Goal: Information Seeking & Learning: Learn about a topic

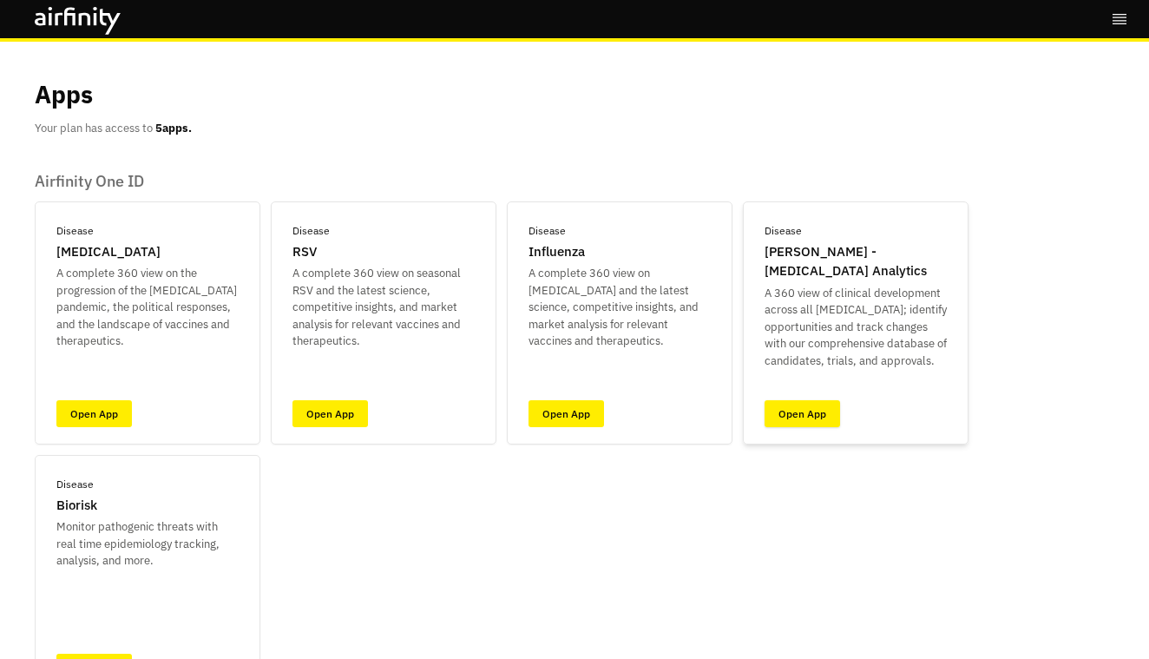
click at [787, 416] on link "Open App" at bounding box center [801, 413] width 75 height 27
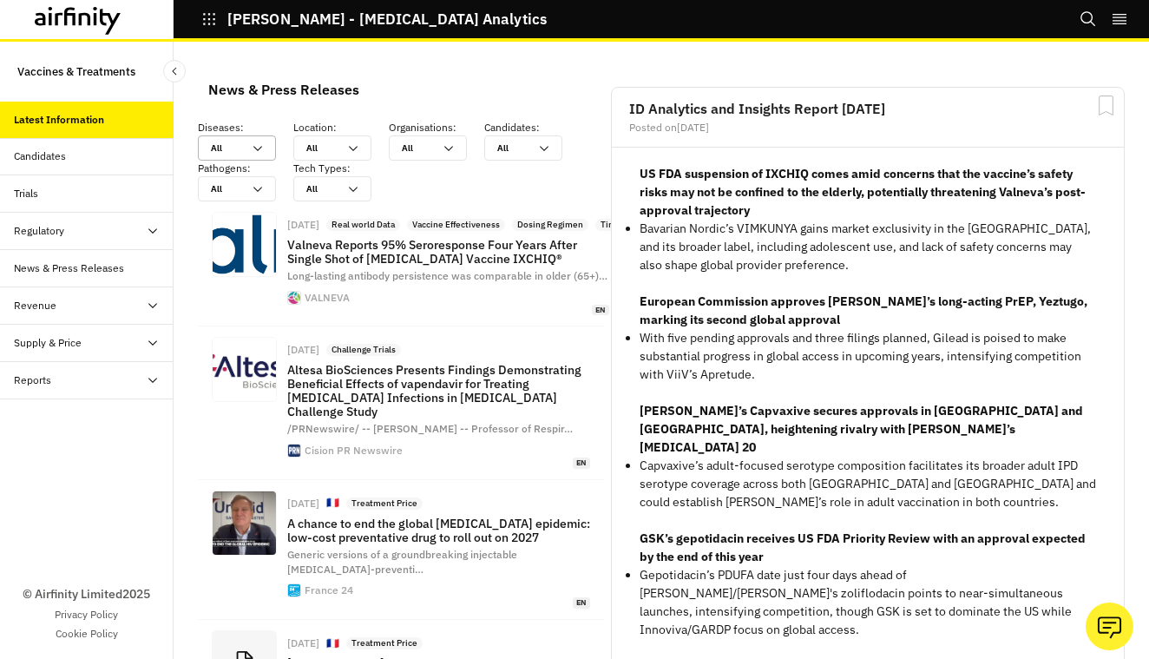
scroll to position [1466, 521]
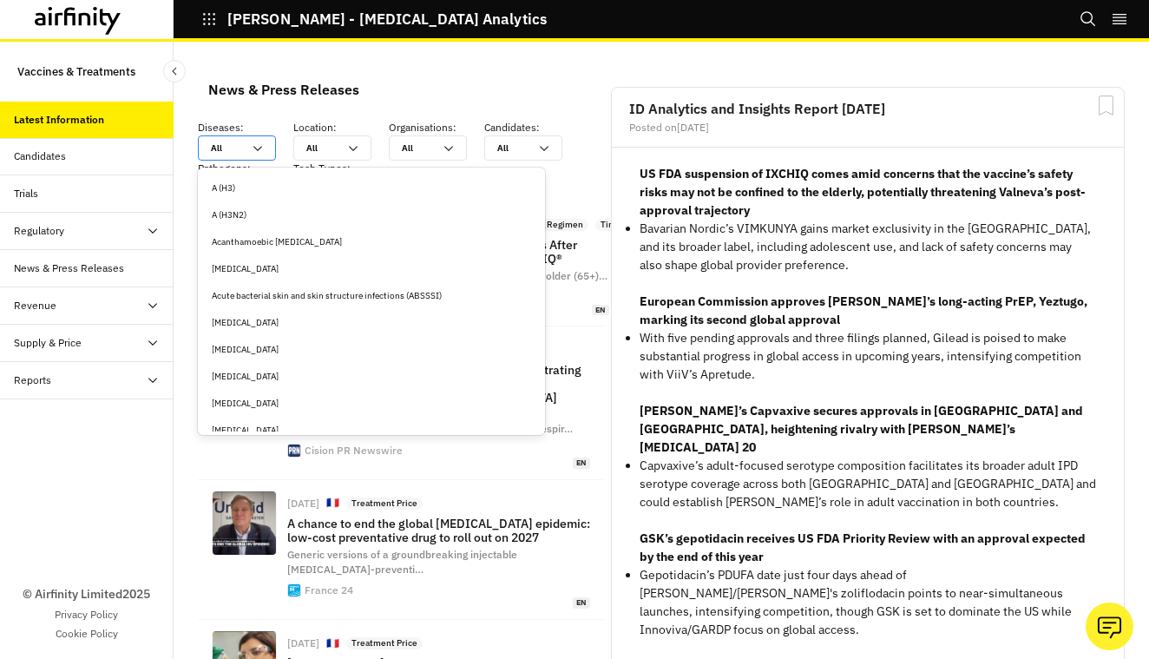
click at [259, 148] on icon at bounding box center [258, 148] width 14 height 14
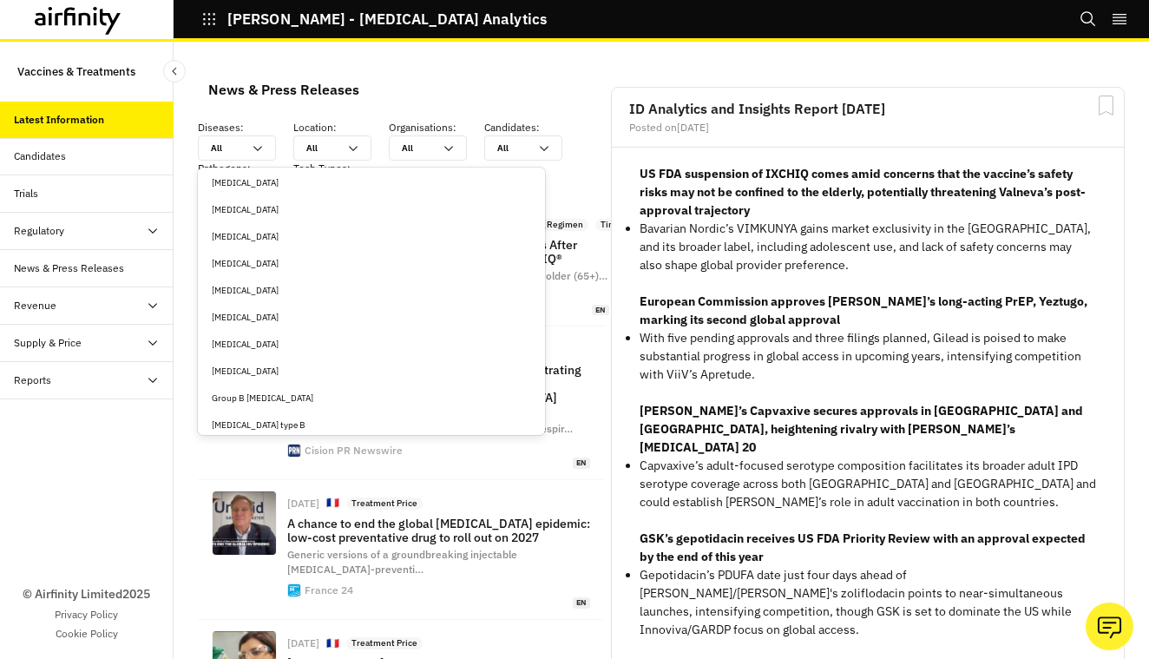
click at [242, 312] on div "[MEDICAL_DATA]" at bounding box center [371, 317] width 319 height 13
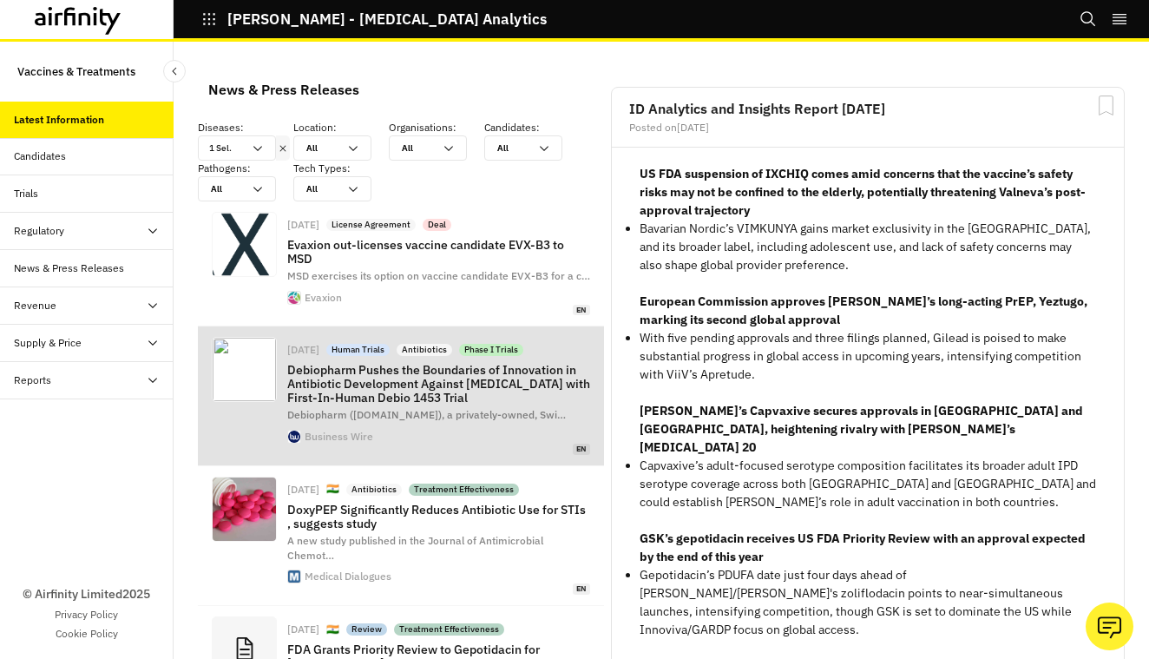
scroll to position [1475, 521]
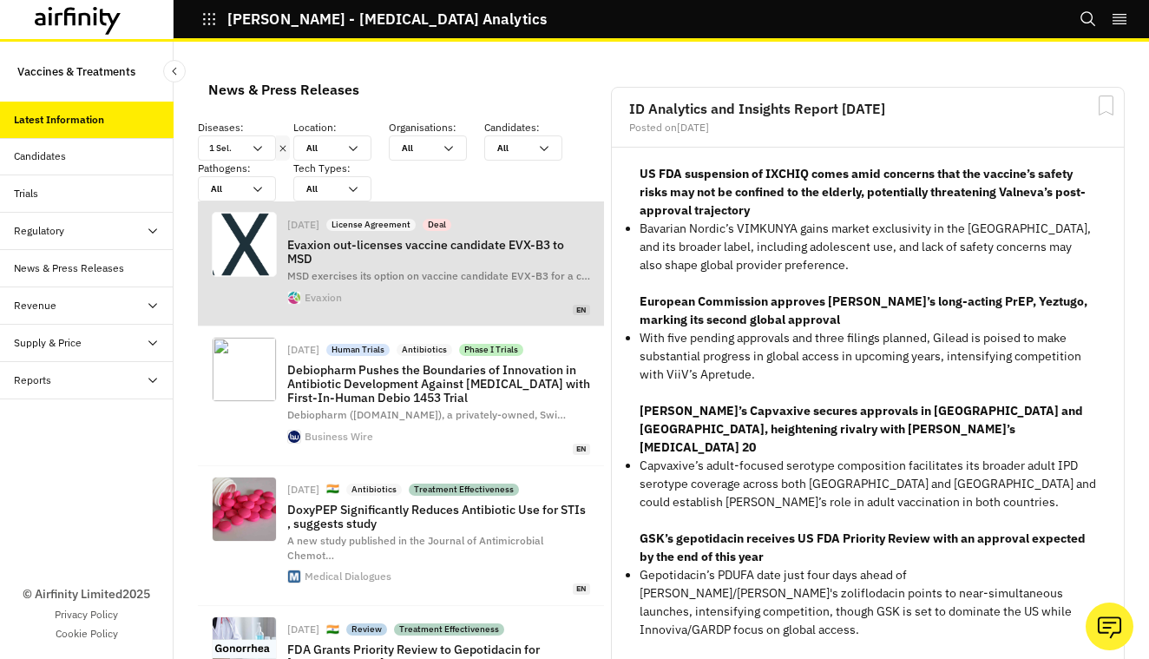
click at [425, 281] on span "MSD exercises its option on vaccine candidate EVX-B3 for a c …" at bounding box center [438, 275] width 303 height 13
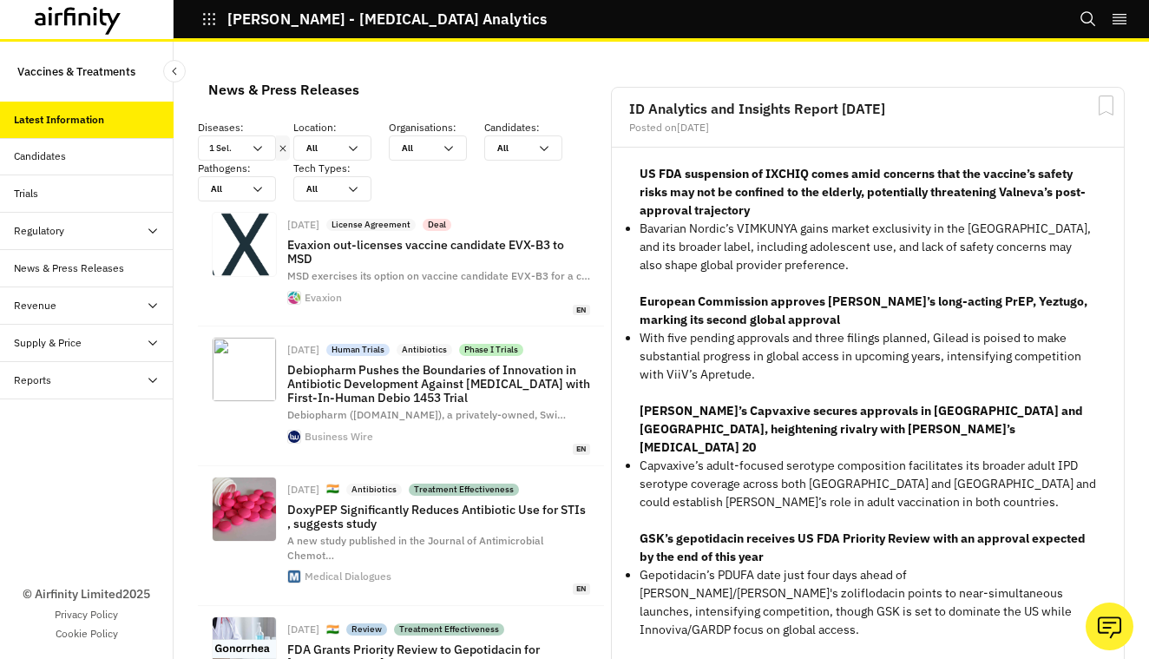
scroll to position [0, 0]
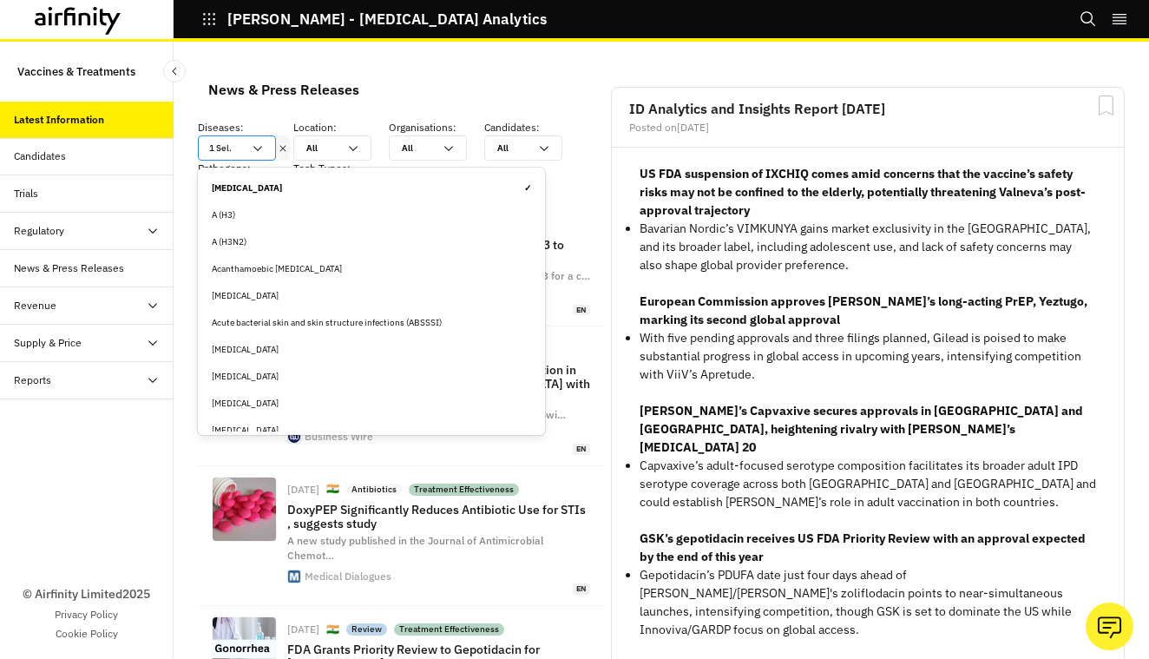
click at [266, 147] on div "1 Sel." at bounding box center [237, 147] width 78 height 25
click at [261, 191] on div "[MEDICAL_DATA] ✓" at bounding box center [371, 187] width 319 height 13
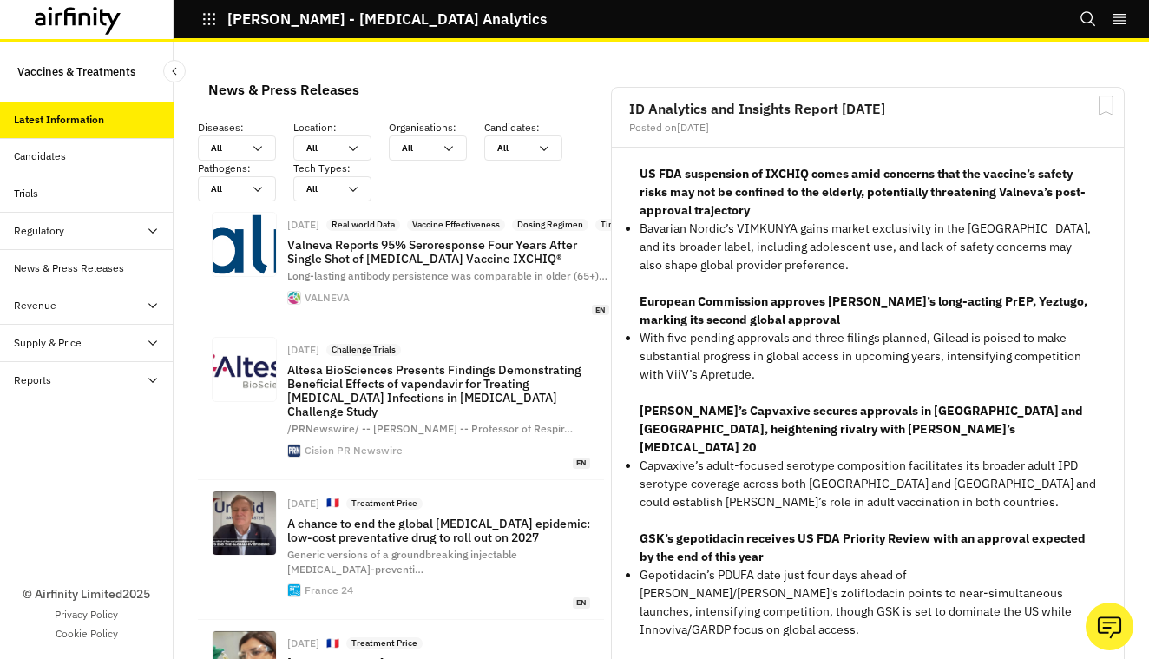
scroll to position [1466, 521]
click at [259, 149] on icon at bounding box center [258, 148] width 14 height 14
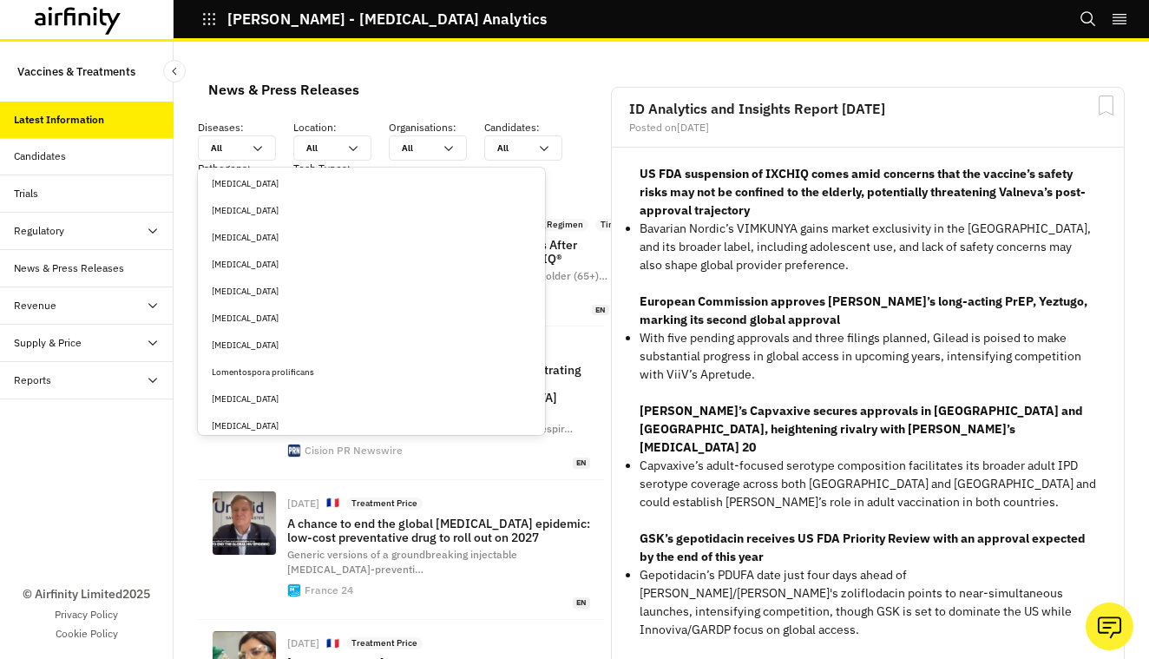
scroll to position [2443, 0]
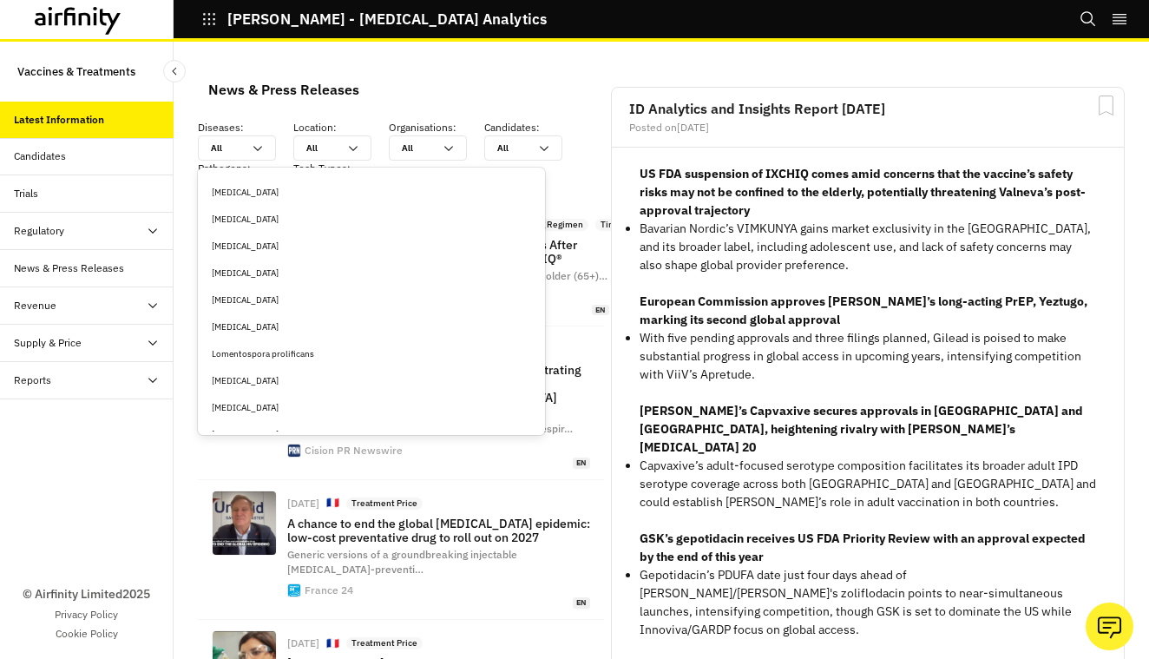
click at [270, 378] on div "[MEDICAL_DATA]" at bounding box center [371, 380] width 319 height 13
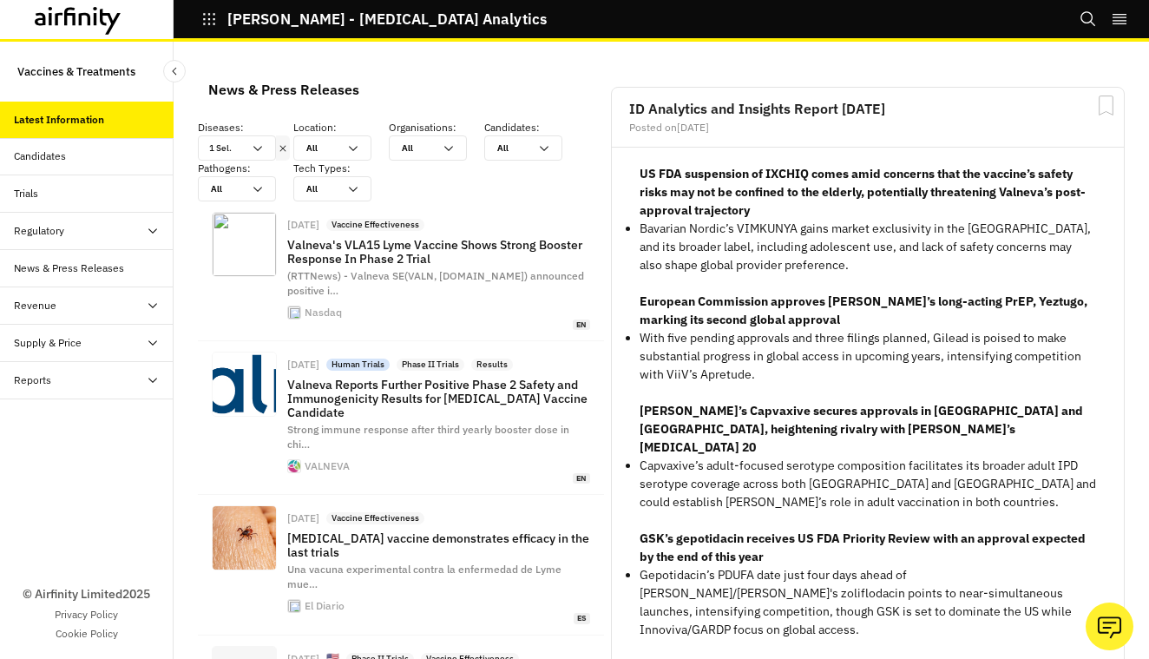
scroll to position [0, 0]
click at [66, 155] on div "Candidates" at bounding box center [40, 156] width 52 height 16
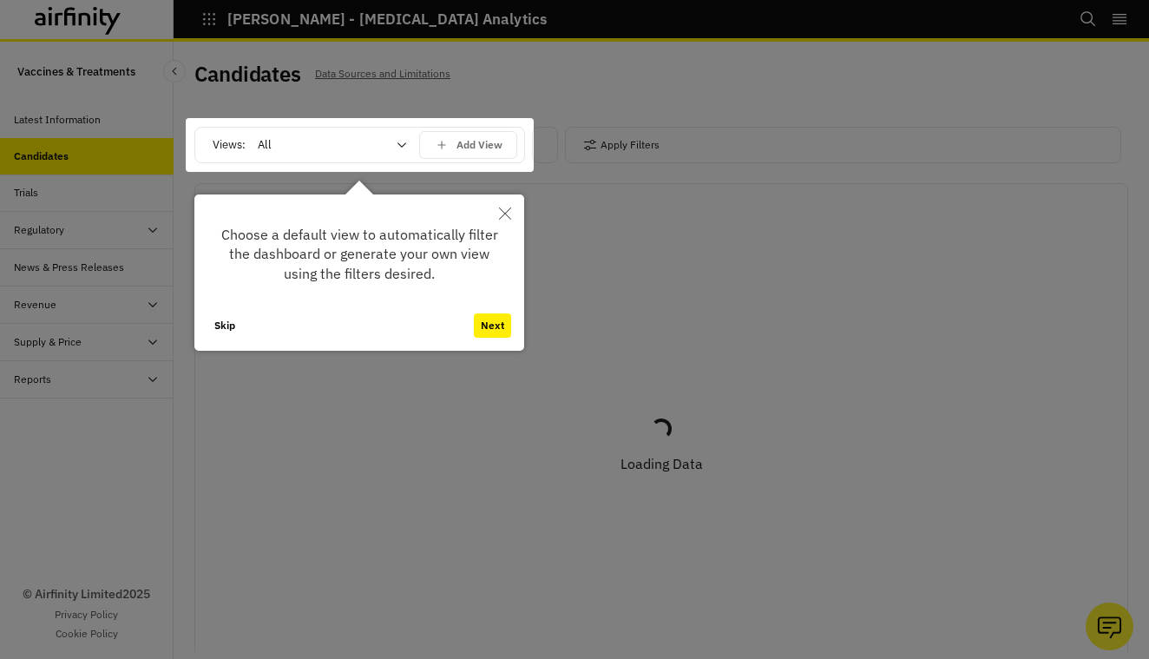
click at [502, 211] on icon "Close" at bounding box center [505, 213] width 12 height 12
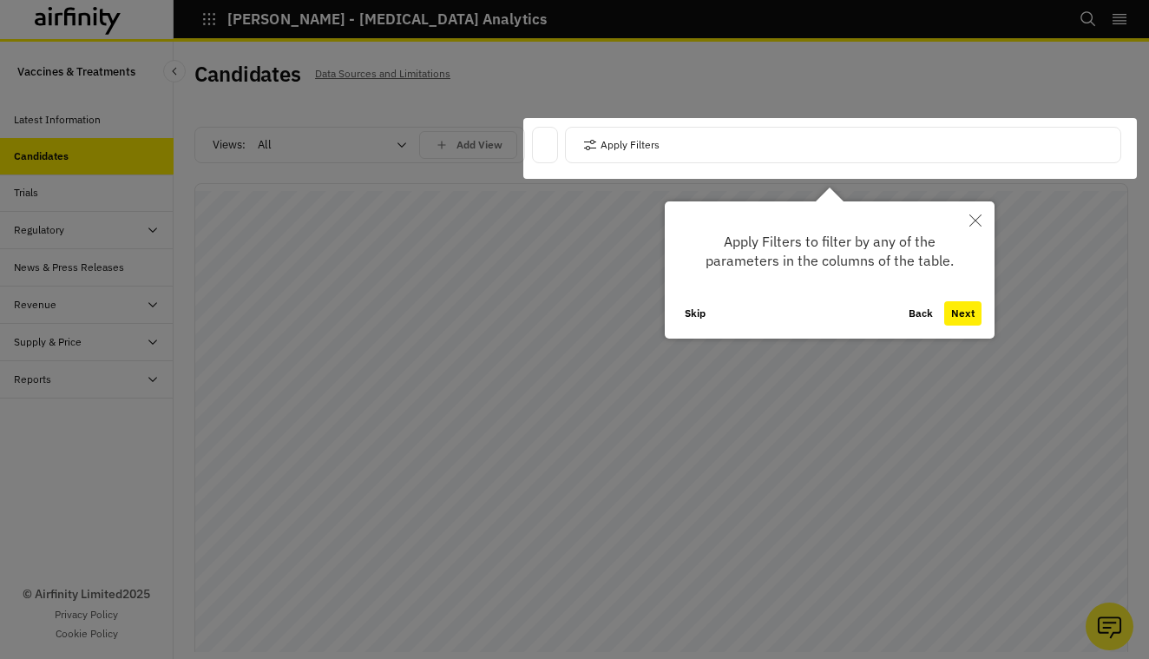
click at [976, 223] on icon "Close" at bounding box center [975, 220] width 12 height 12
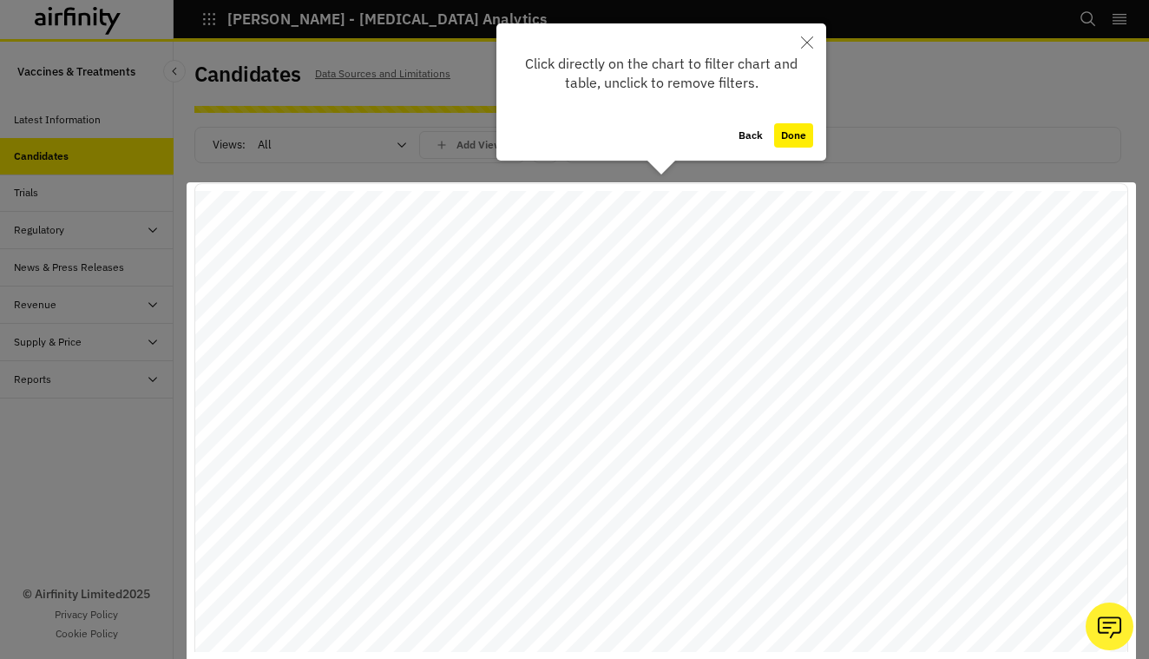
click at [807, 46] on icon "Close" at bounding box center [807, 42] width 12 height 12
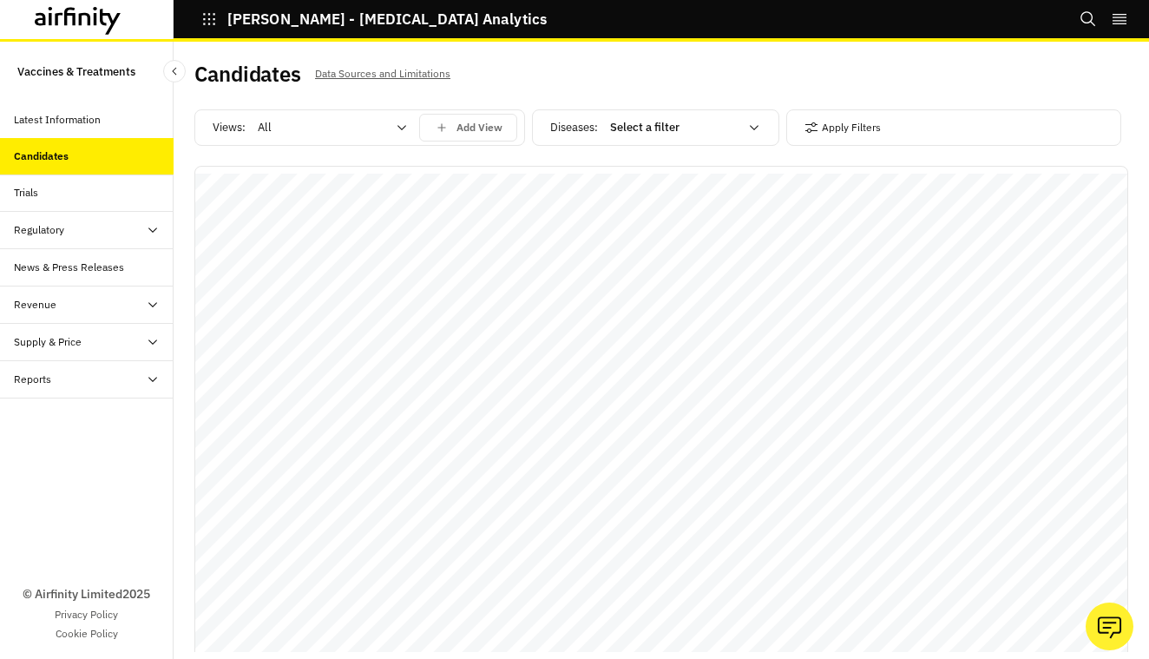
click at [401, 146] on div "Views: All Add View" at bounding box center [359, 130] width 331 height 43
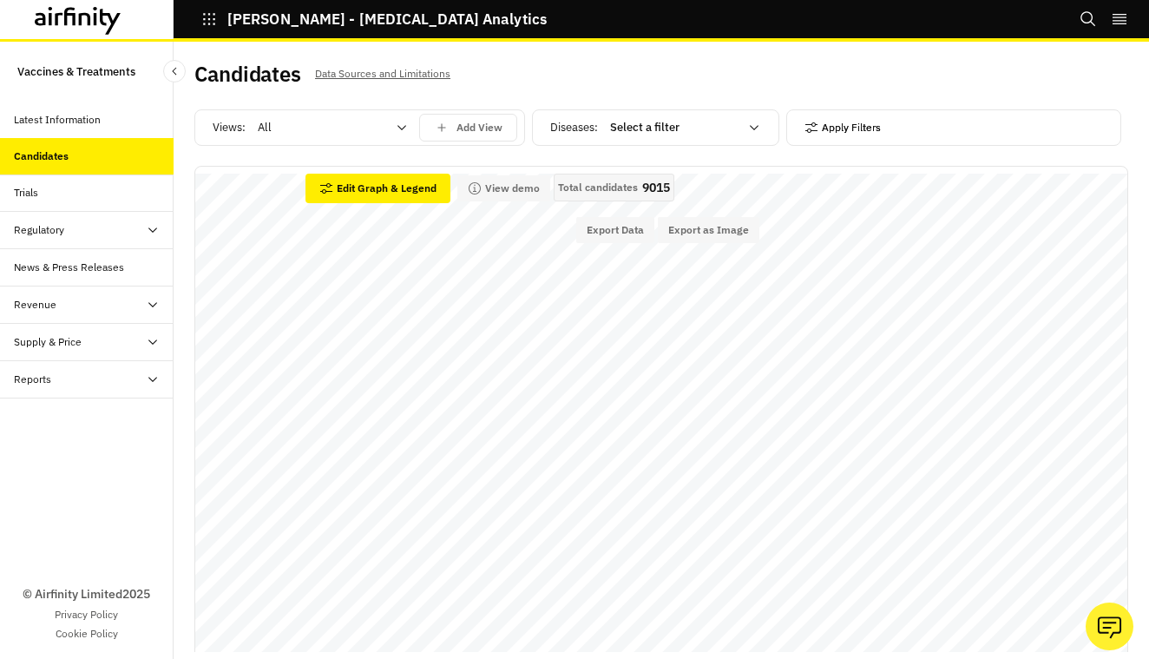
click at [841, 118] on button "Apply Filters" at bounding box center [842, 128] width 76 height 28
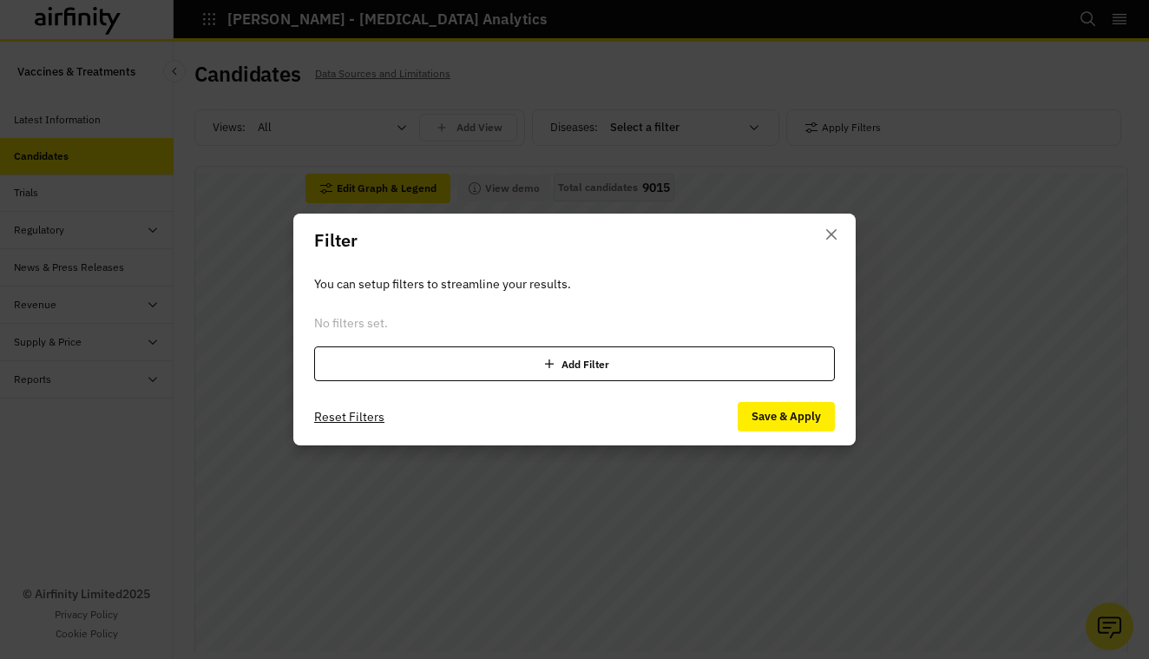
click at [585, 364] on div "Add Filter" at bounding box center [574, 363] width 521 height 35
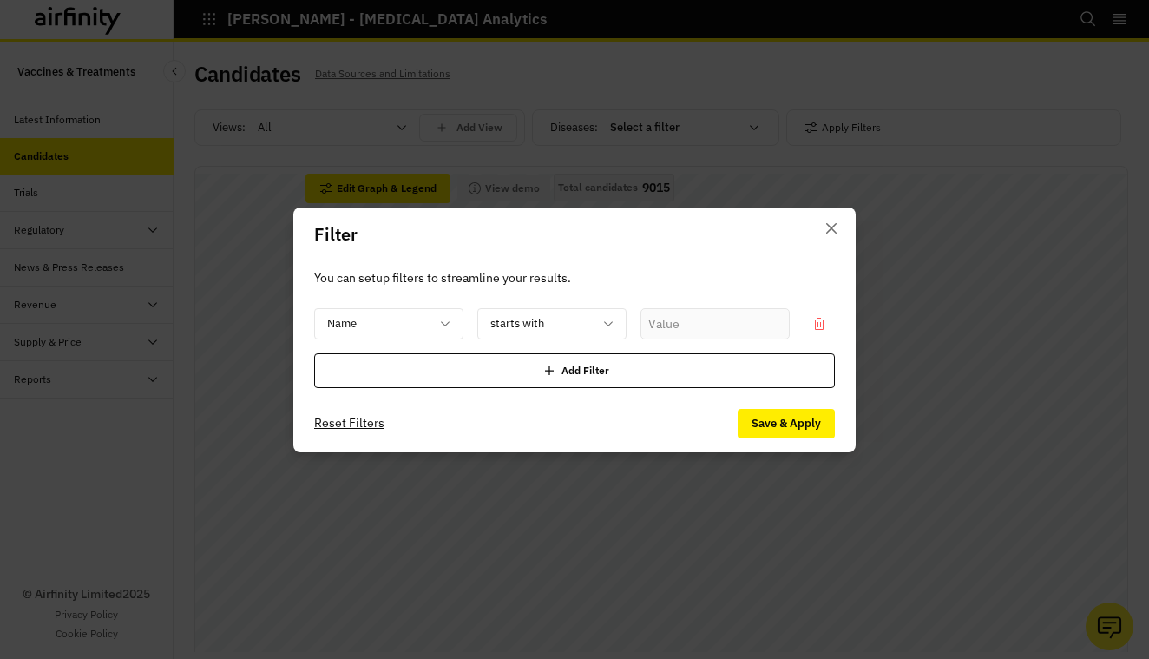
click at [599, 371] on div "Add Filter" at bounding box center [574, 370] width 521 height 35
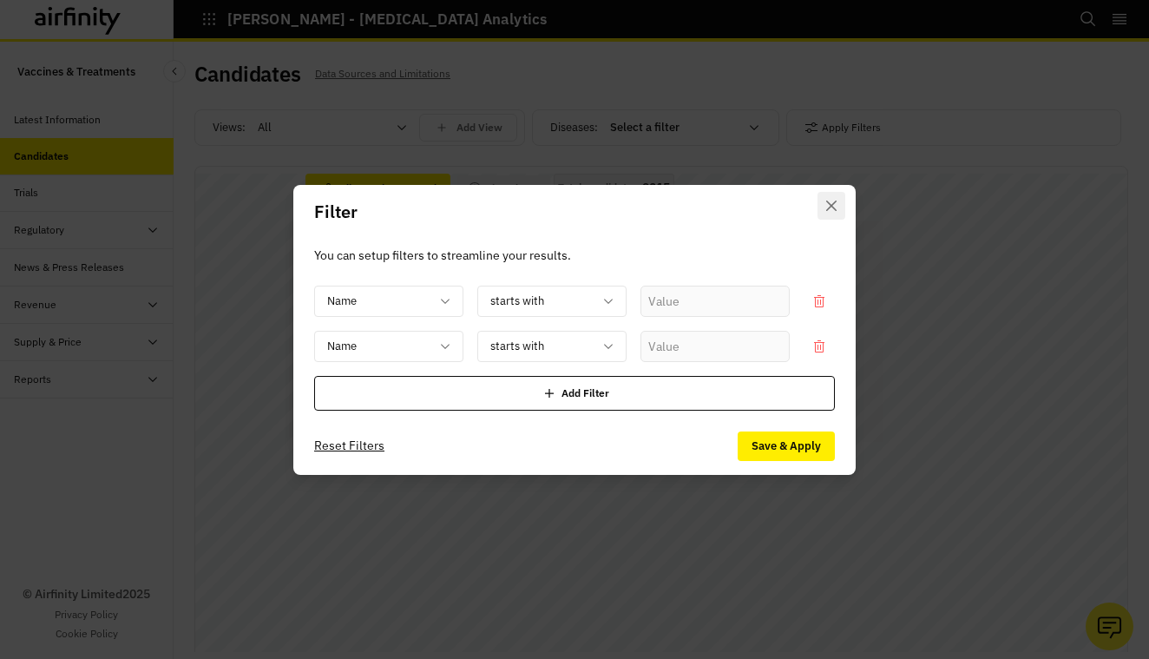
click at [837, 207] on button "Close" at bounding box center [831, 206] width 28 height 28
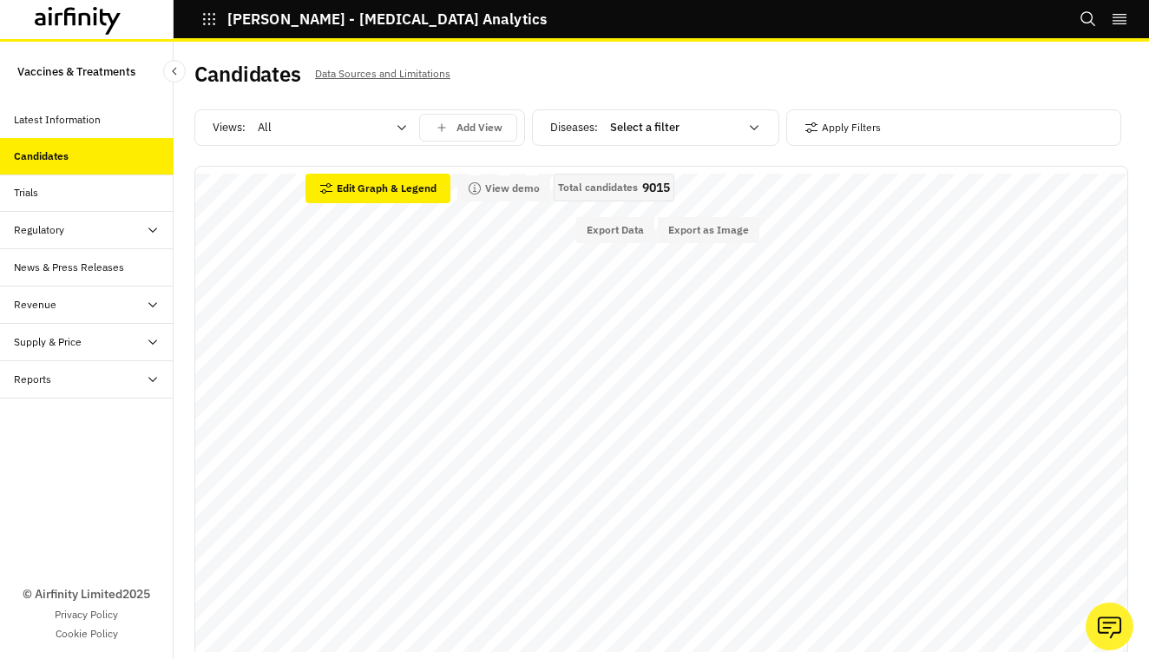
click at [416, 75] on p "Data Sources and Limitations" at bounding box center [382, 73] width 135 height 19
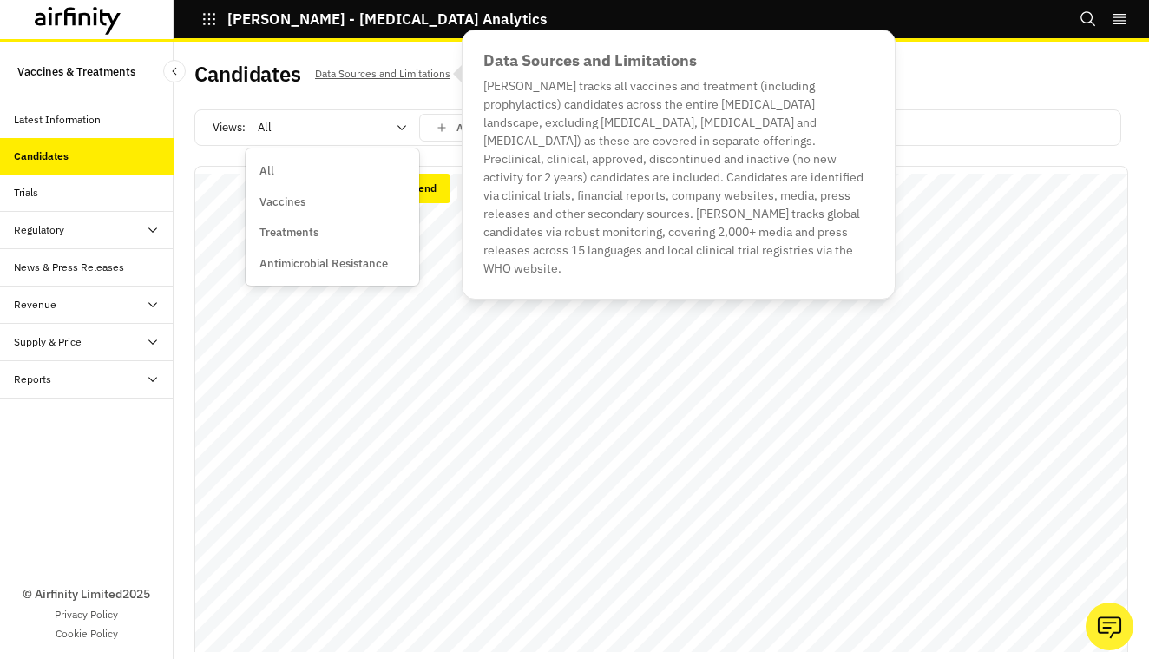
click at [403, 127] on icon at bounding box center [402, 128] width 14 height 14
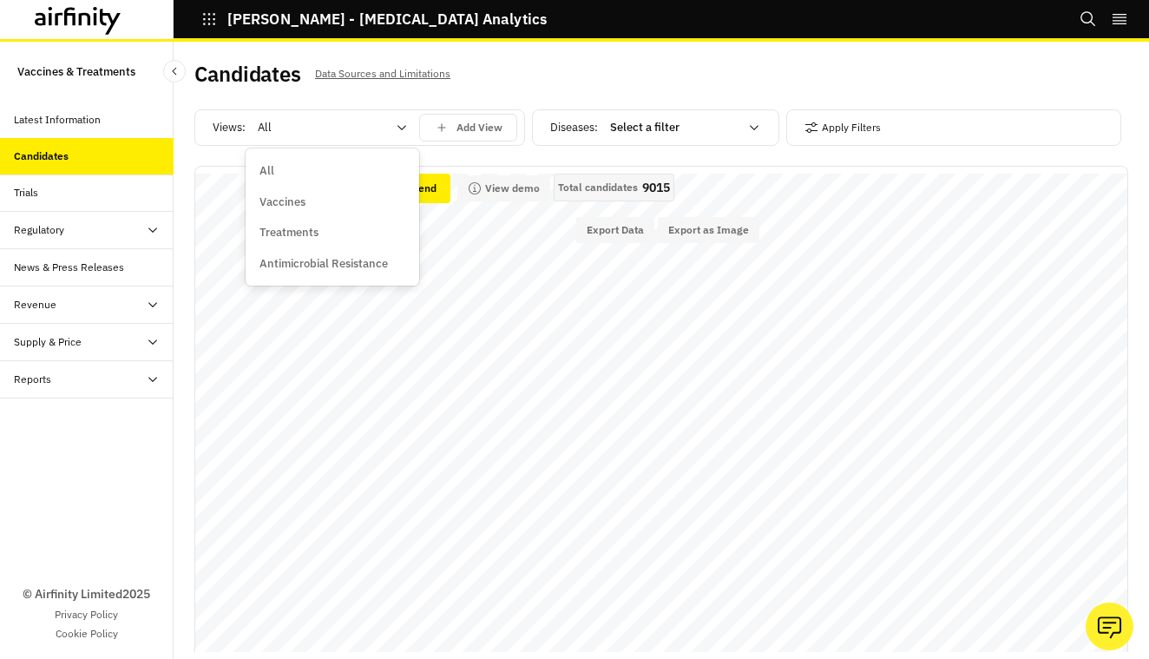
click at [326, 200] on div "Vaccines" at bounding box center [332, 201] width 146 height 17
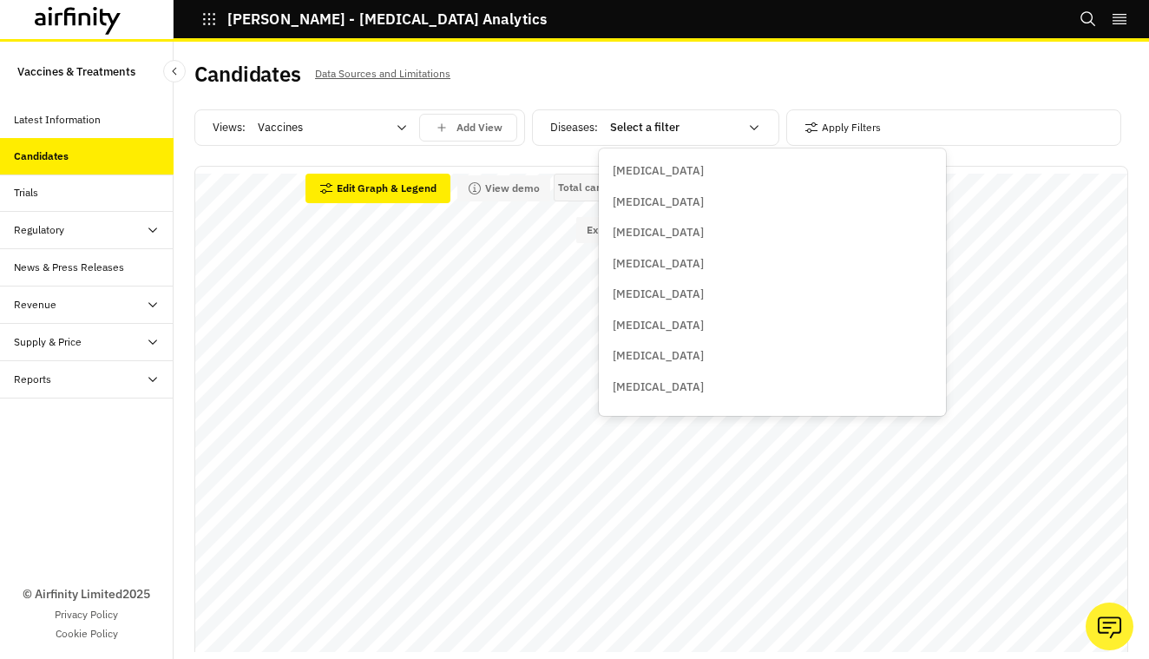
click at [754, 120] on div "Select a filter" at bounding box center [685, 128] width 174 height 28
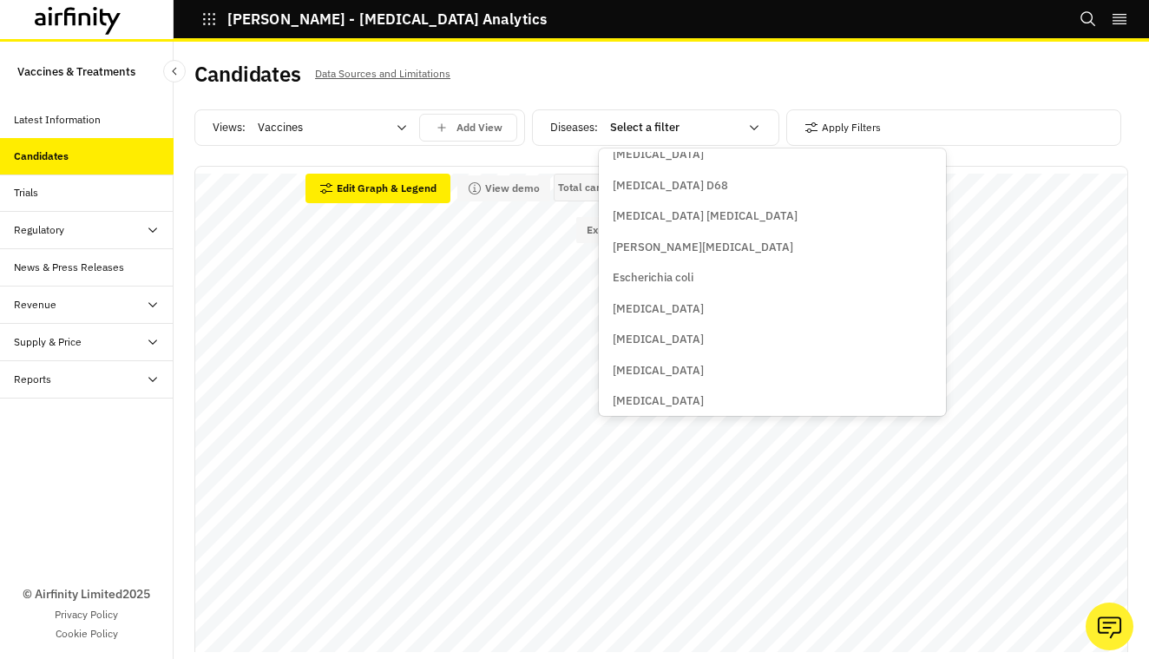
scroll to position [1369, 0]
click at [651, 241] on p "[MEDICAL_DATA]" at bounding box center [658, 249] width 91 height 17
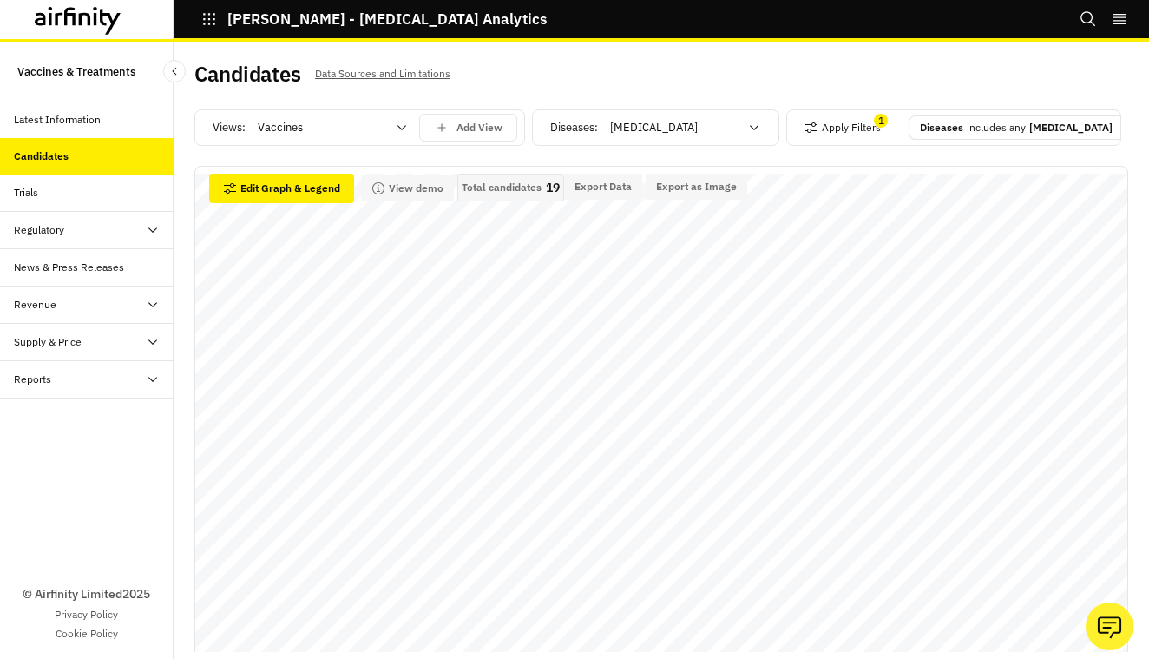
click at [509, 192] on p "Total candidates" at bounding box center [502, 187] width 80 height 12
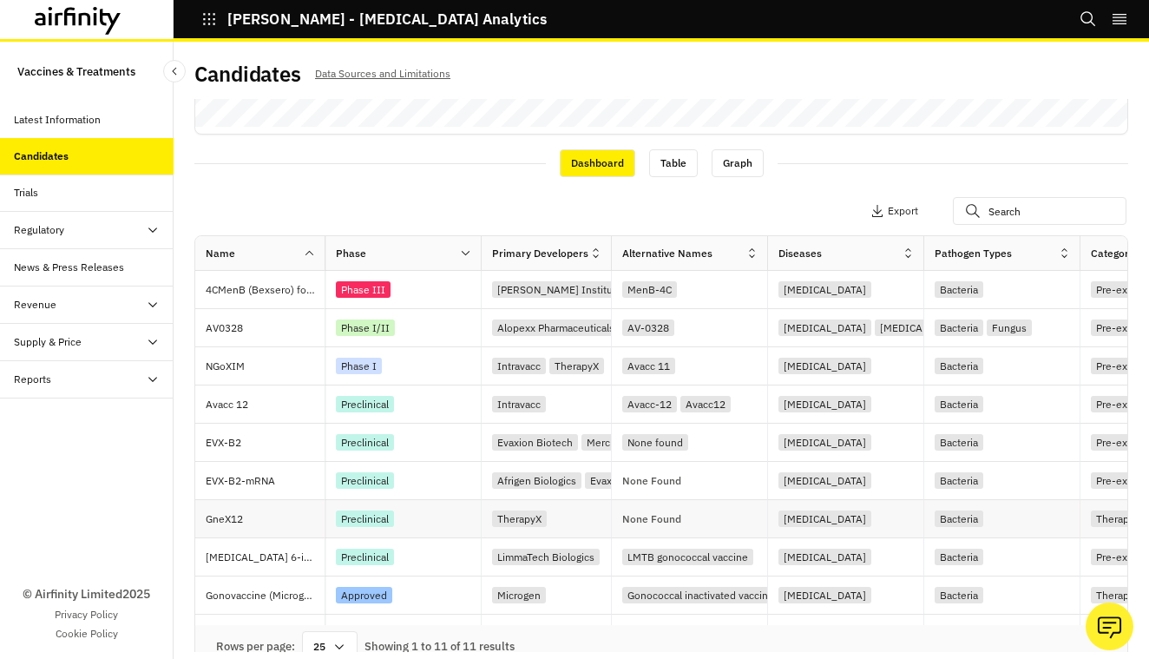
scroll to position [542, 0]
click at [370, 288] on div "Phase III" at bounding box center [363, 290] width 55 height 16
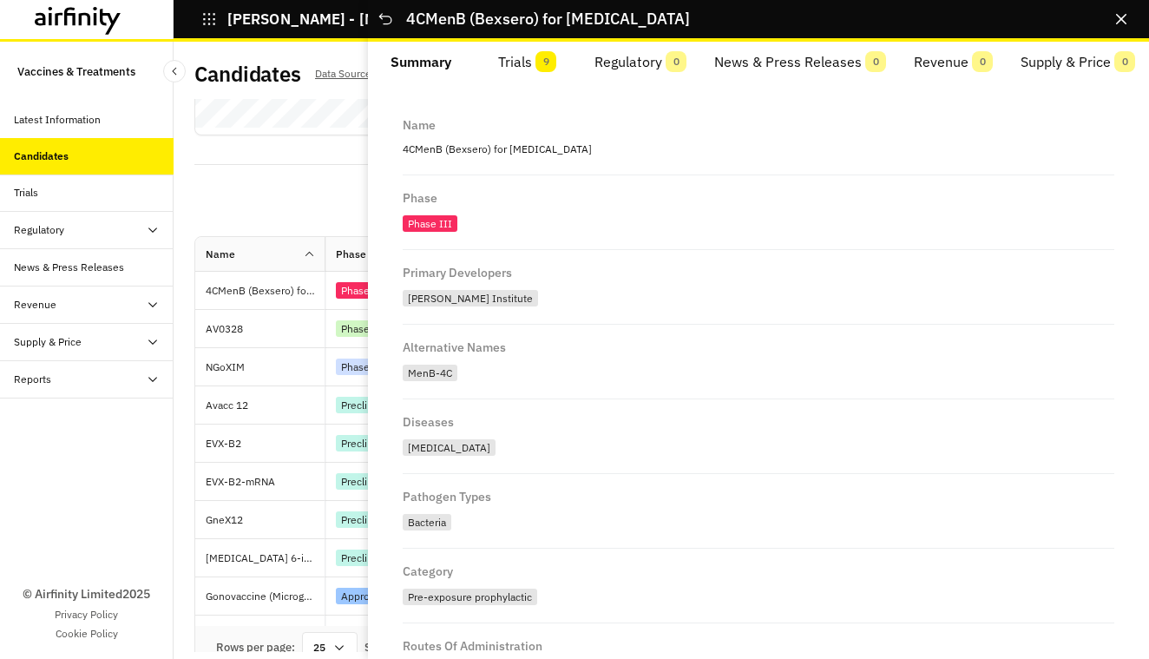
scroll to position [0, 0]
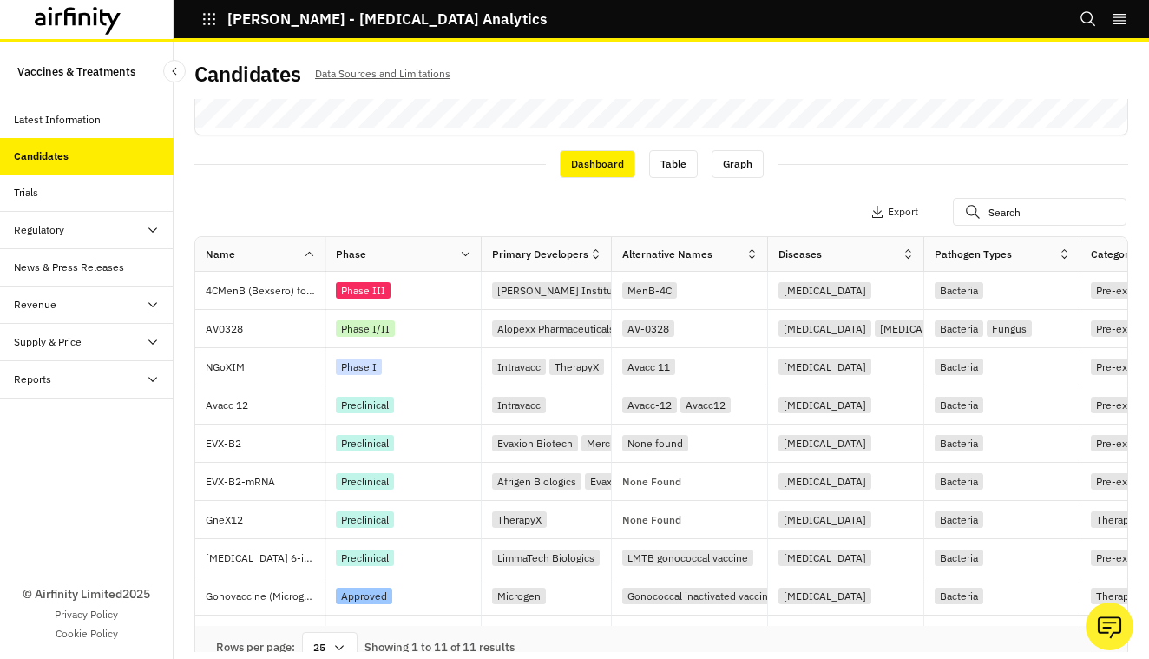
click at [323, 171] on div "Dashboard Table Graph" at bounding box center [661, 163] width 934 height 30
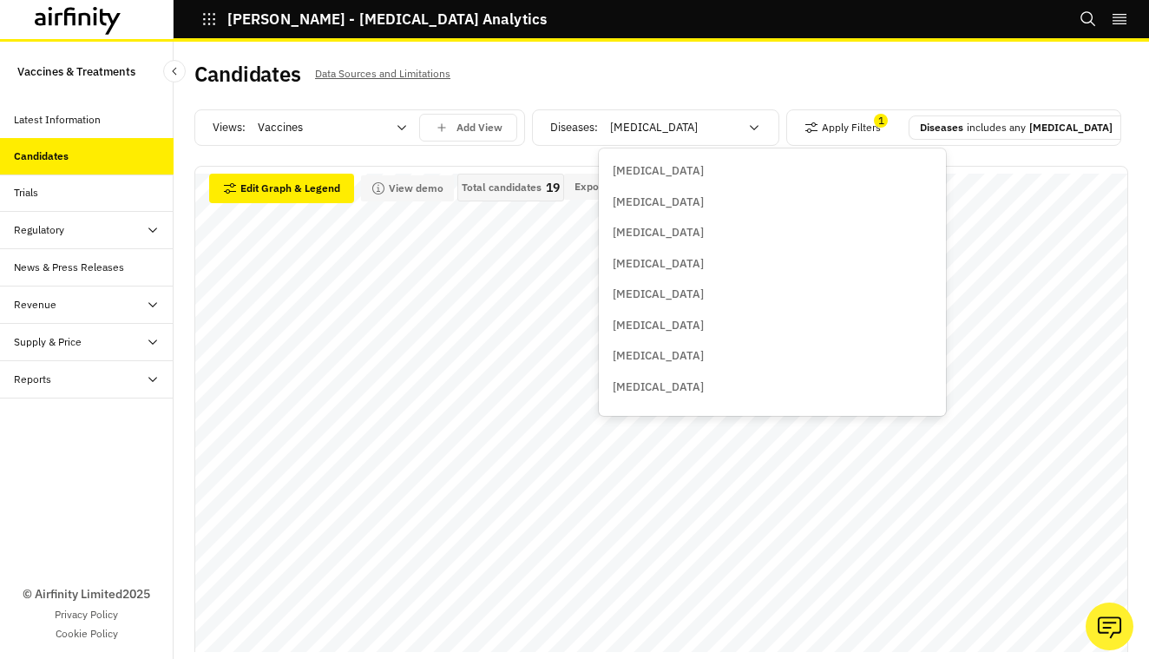
click at [751, 122] on icon at bounding box center [754, 128] width 14 height 14
click at [669, 316] on p "[MEDICAL_DATA]" at bounding box center [658, 324] width 91 height 17
click at [752, 122] on icon at bounding box center [754, 128] width 14 height 14
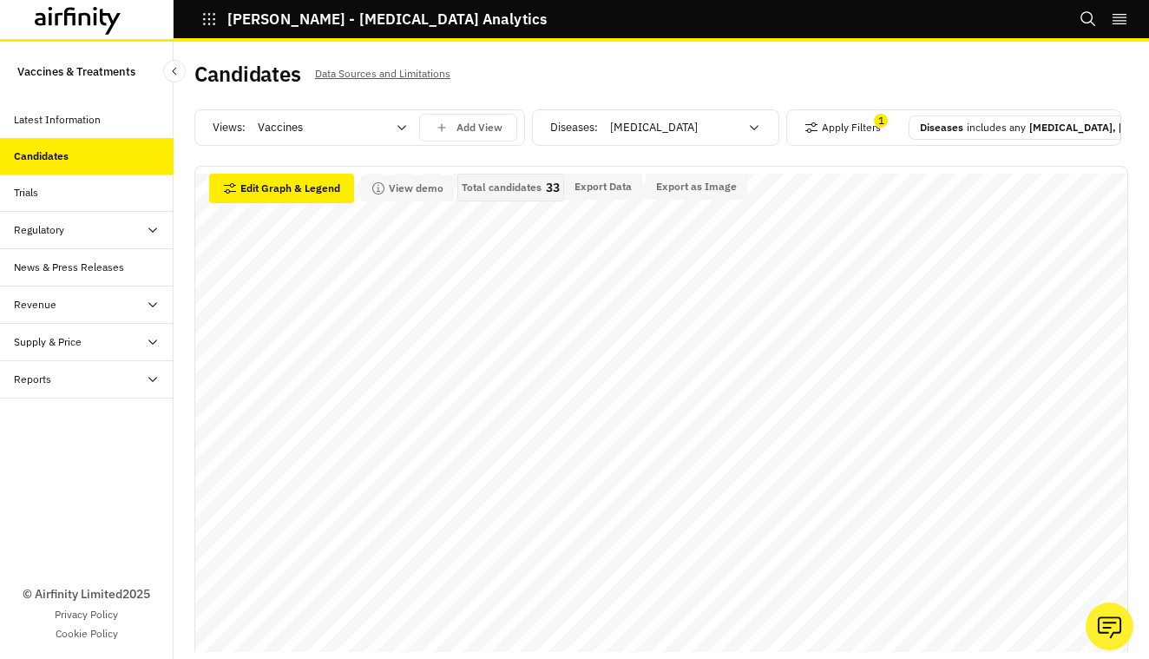
click at [752, 122] on icon at bounding box center [754, 128] width 14 height 14
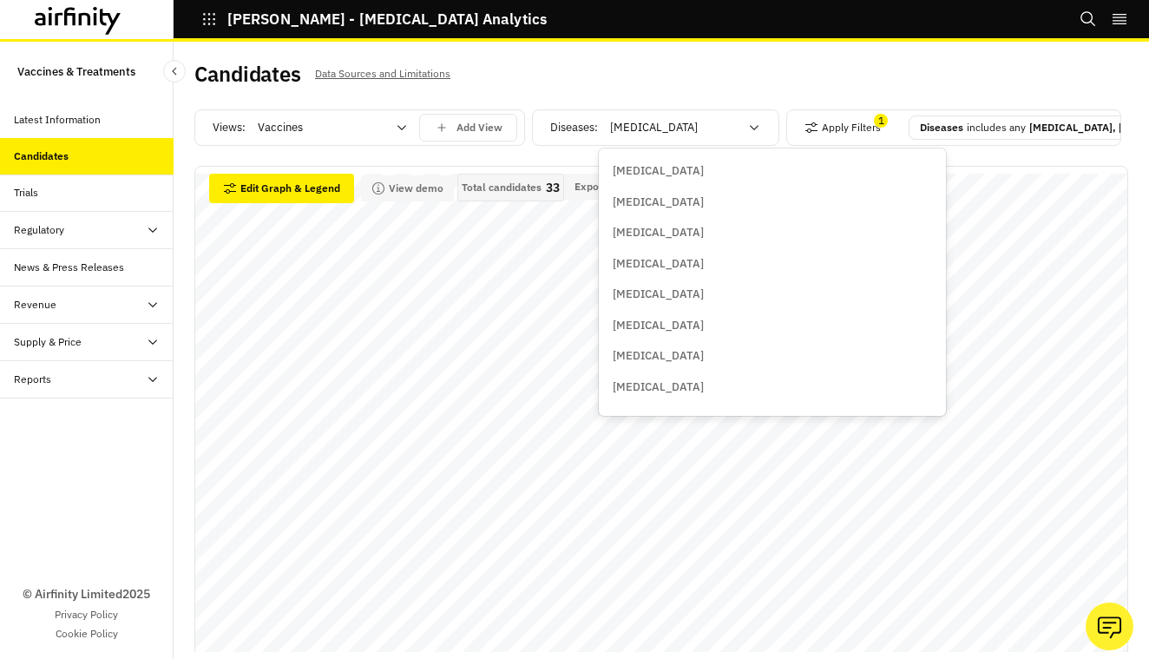
click at [752, 122] on icon at bounding box center [754, 128] width 14 height 14
click at [645, 259] on p "[MEDICAL_DATA]" at bounding box center [658, 267] width 91 height 17
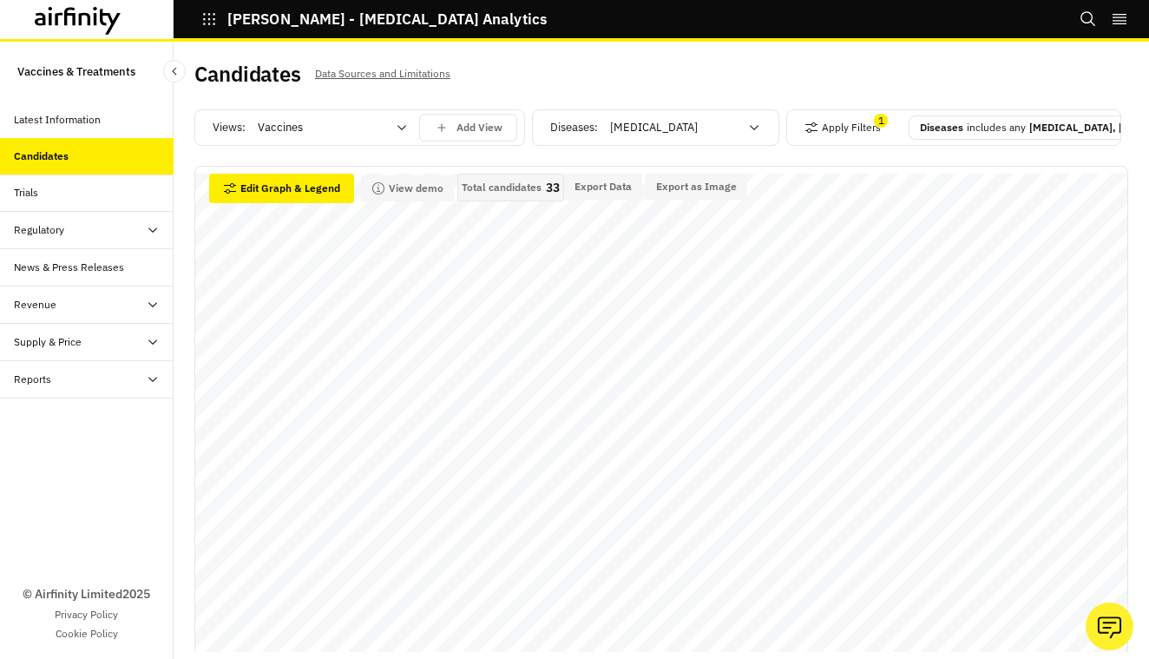
click at [1036, 132] on p "[MEDICAL_DATA], [MEDICAL_DATA]..." at bounding box center [1120, 128] width 183 height 16
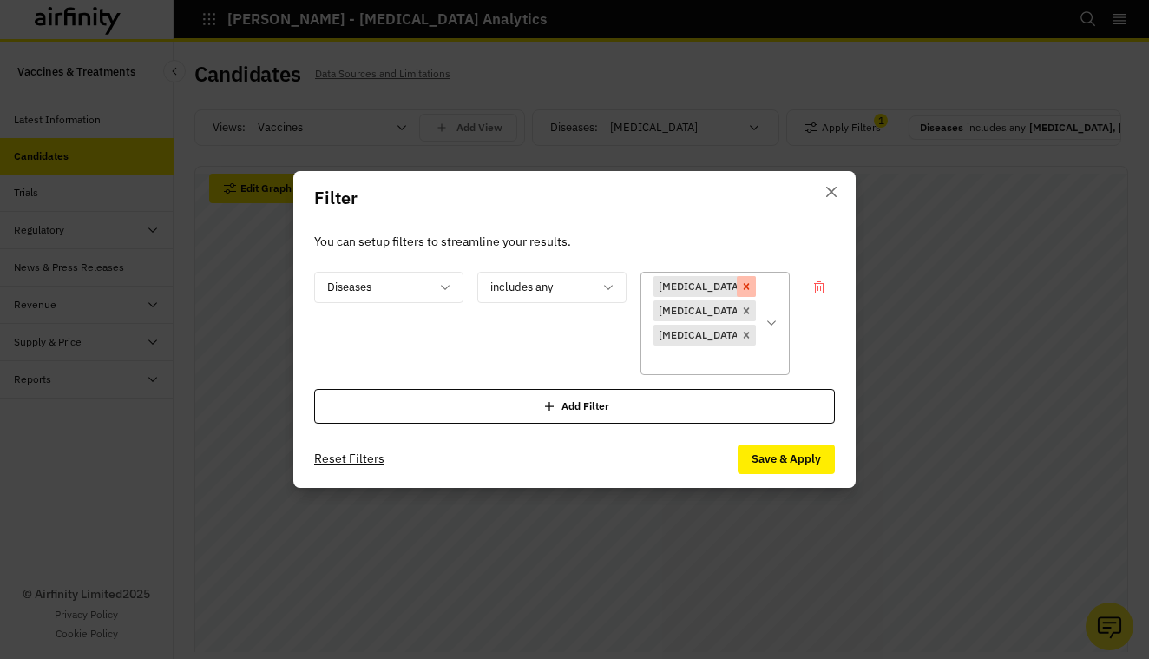
click at [737, 297] on div "Remove [object Object]" at bounding box center [746, 286] width 19 height 21
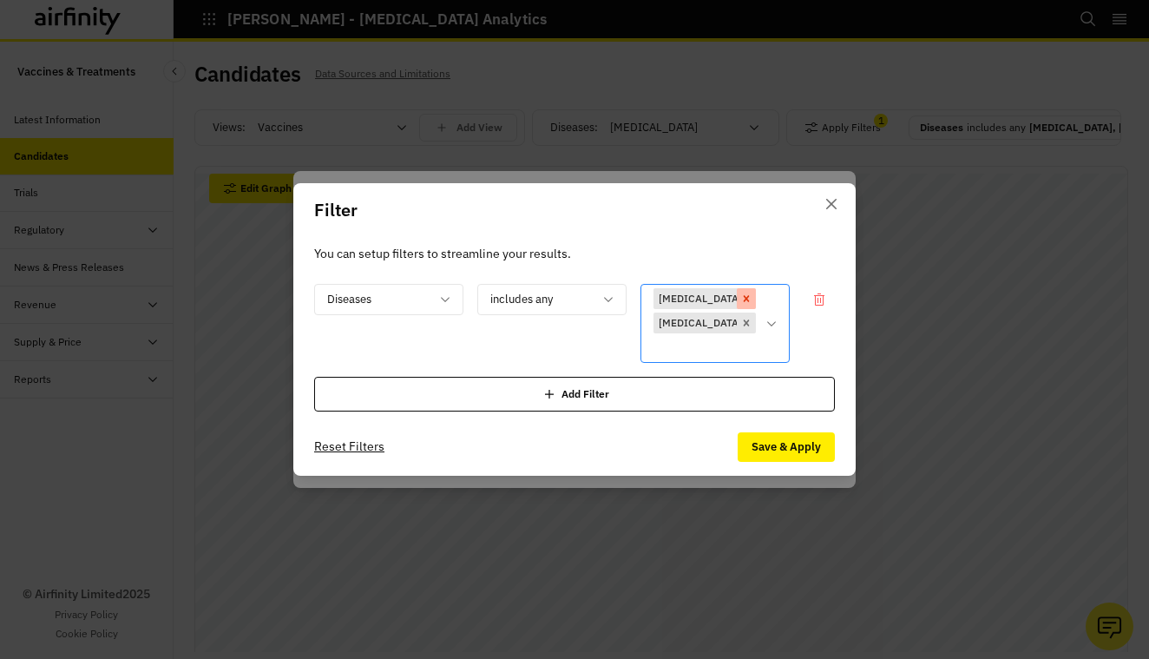
click at [740, 305] on icon "Remove [object Object]" at bounding box center [746, 298] width 12 height 12
click at [744, 301] on icon "Remove [object Object]" at bounding box center [747, 298] width 6 height 6
click at [740, 305] on icon "Remove [object Object]" at bounding box center [746, 298] width 12 height 12
click at [781, 439] on button "Save & Apply" at bounding box center [786, 447] width 97 height 30
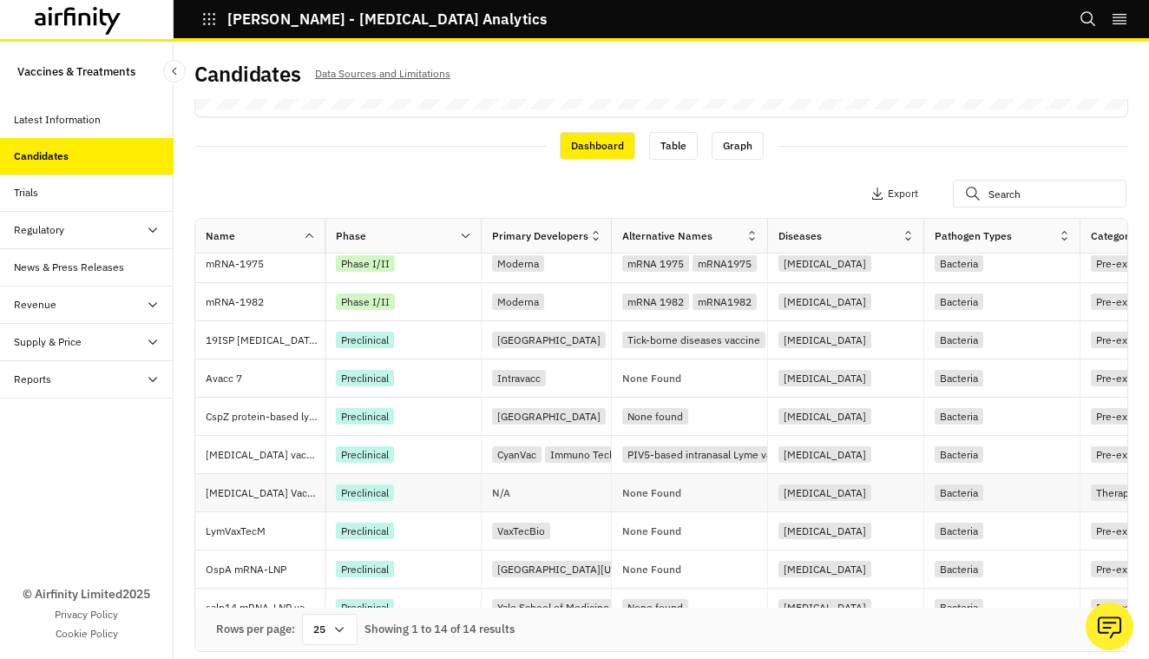
scroll to position [47, 0]
